Goal: Check status: Check status

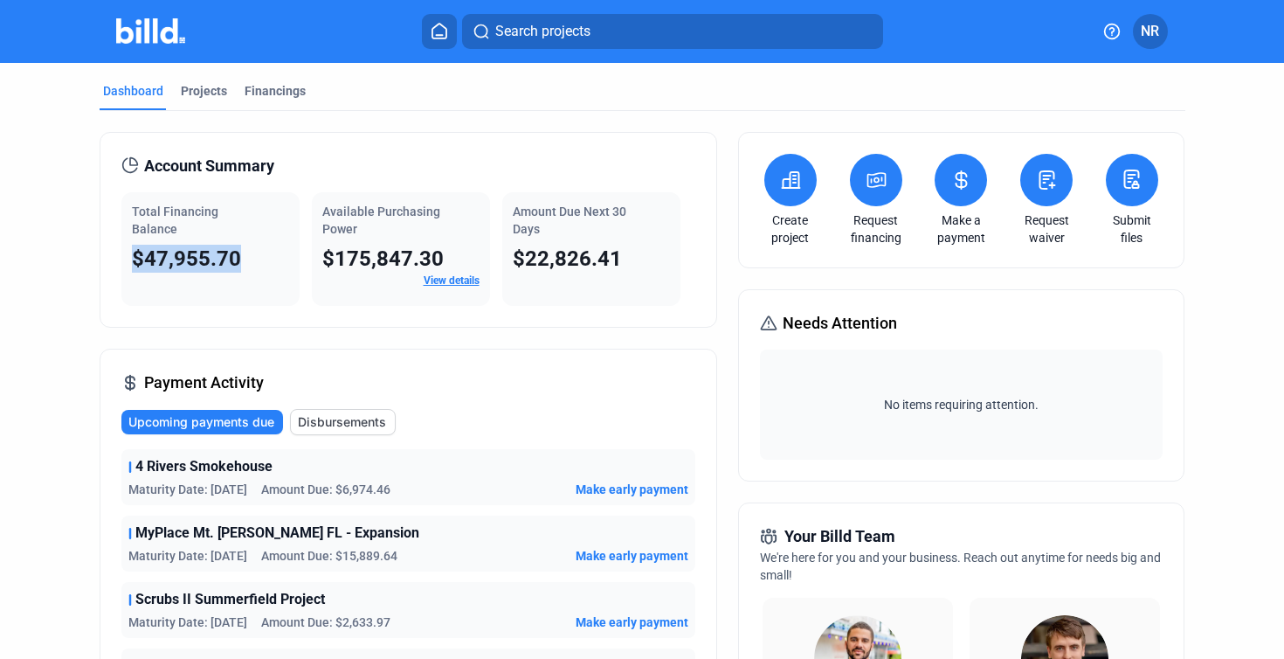
drag, startPoint x: 128, startPoint y: 260, endPoint x: 274, endPoint y: 261, distance: 145.9
click at [274, 261] on div "Total Financing Balance $47,955.70" at bounding box center [210, 249] width 178 height 114
click at [274, 258] on div "$47,955.70" at bounding box center [210, 259] width 157 height 28
click at [204, 92] on div "Projects" at bounding box center [204, 90] width 46 height 17
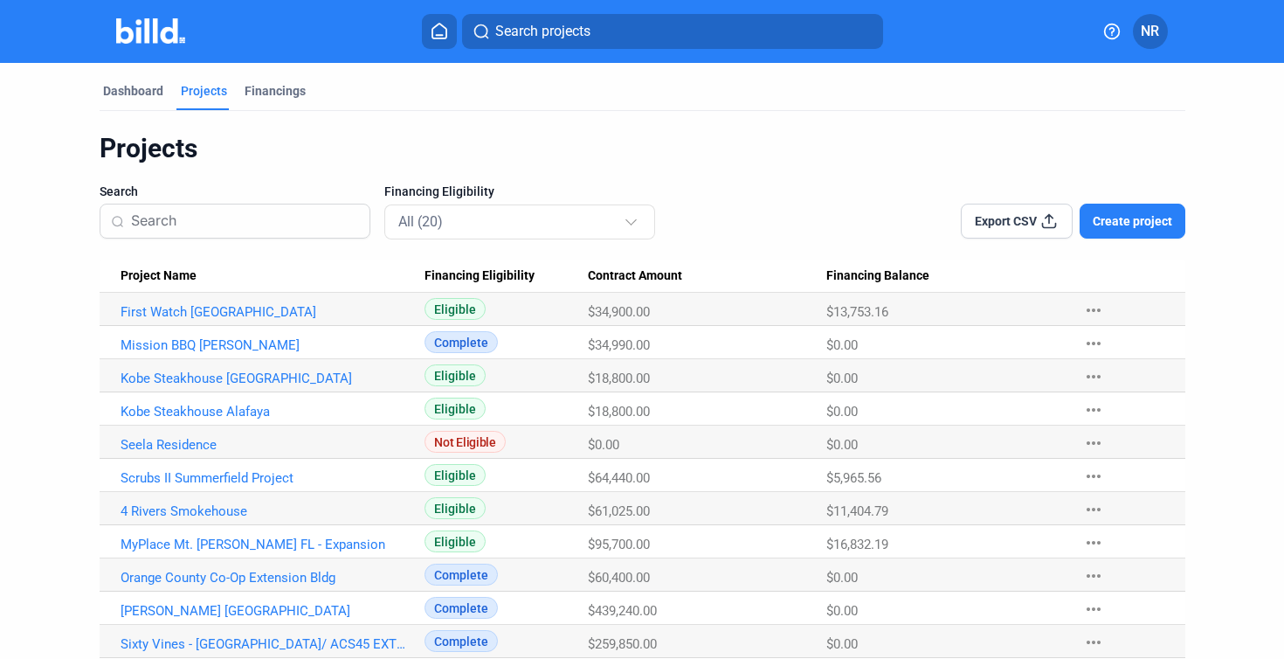
scroll to position [53, 0]
